Goal: Communication & Community: Answer question/provide support

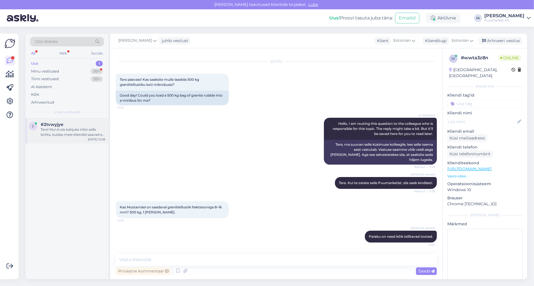
click at [73, 137] on div "Tere! Mul ei ole kahjuks infot selle kohta, kuidas meie kliendid saavad e-arvei…" at bounding box center [73, 132] width 64 height 10
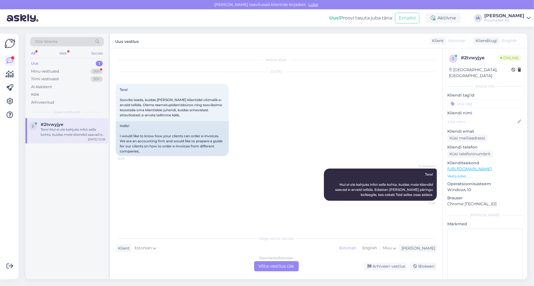
scroll to position [18, 0]
click at [288, 267] on div "Estonian to Estonian Võta vestlus üle" at bounding box center [276, 266] width 45 height 10
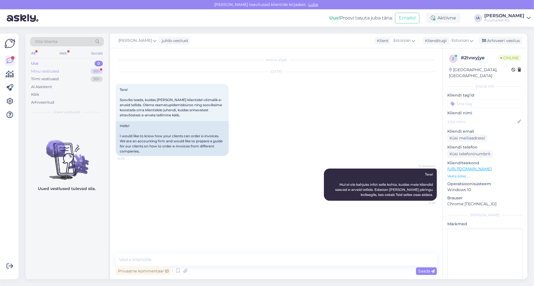
click at [52, 74] on div "Minu vestlused" at bounding box center [45, 72] width 28 height 6
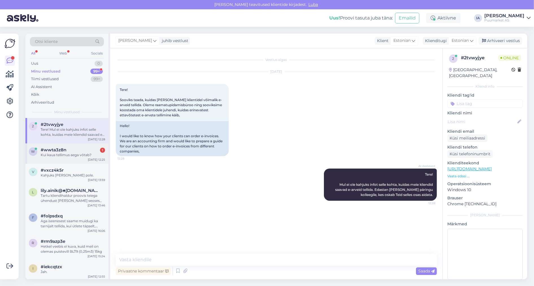
click at [79, 164] on div "w #wwta3z8n 1 Kui kaua tellimus aega võtab? [DATE] 12:25" at bounding box center [66, 154] width 83 height 20
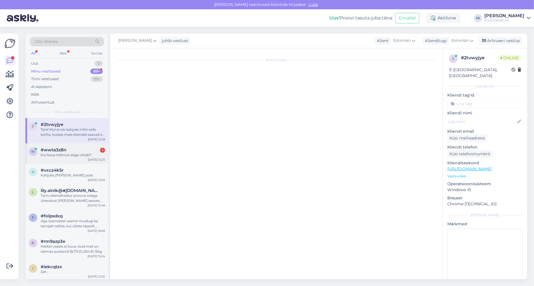
scroll to position [70, 0]
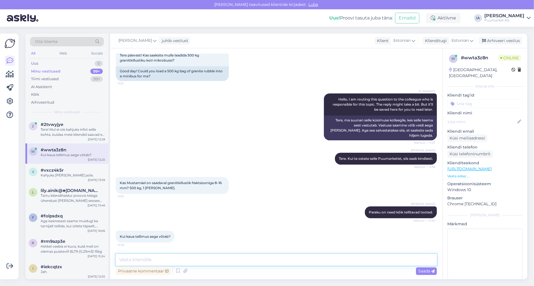
click at [194, 262] on textarea at bounding box center [276, 260] width 321 height 12
click at [176, 260] on textarea at bounding box center [276, 260] width 321 height 12
click at [166, 262] on textarea at bounding box center [276, 260] width 321 height 12
click at [173, 262] on textarea at bounding box center [276, 260] width 321 height 12
type textarea "Väidetavalt kuni nädal."
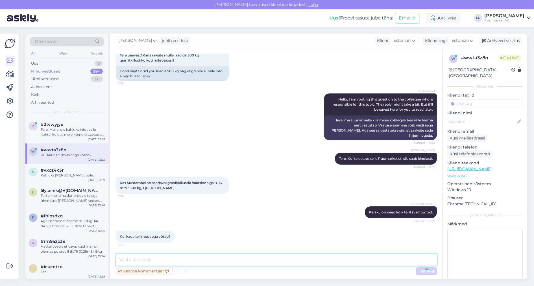
scroll to position [96, 0]
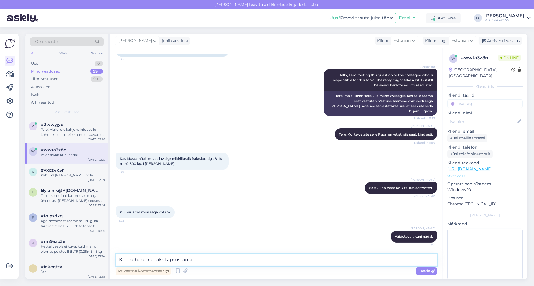
type textarea "Kliendihaldur peaks täpsustama."
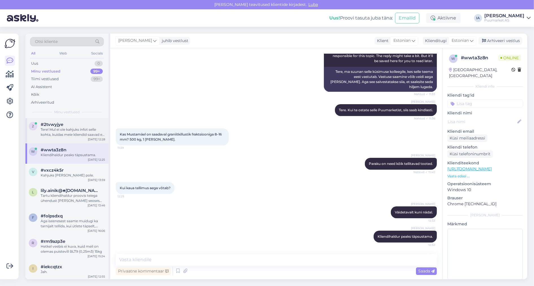
click at [60, 137] on div "Tere! Mul ei ole kahjuks infot selle kohta, kuidas meie kliendid saavad e-arvei…" at bounding box center [73, 132] width 64 height 10
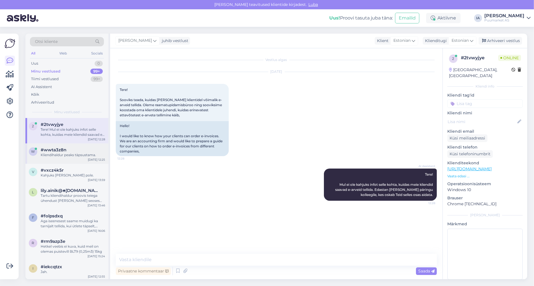
click at [63, 158] on div "Kliendihaldur peaks täpsustama." at bounding box center [73, 155] width 64 height 5
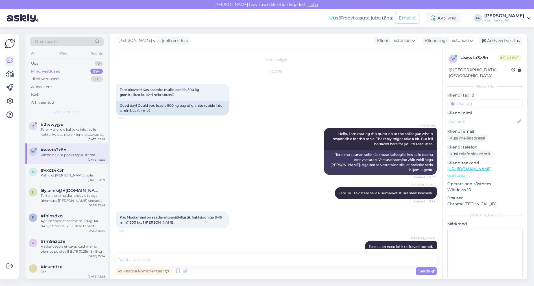
scroll to position [121, 0]
